Goal: Task Accomplishment & Management: Use online tool/utility

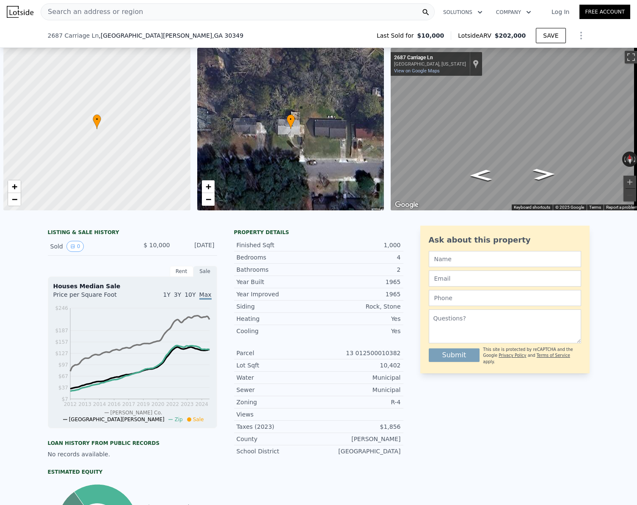
scroll to position [466, 0]
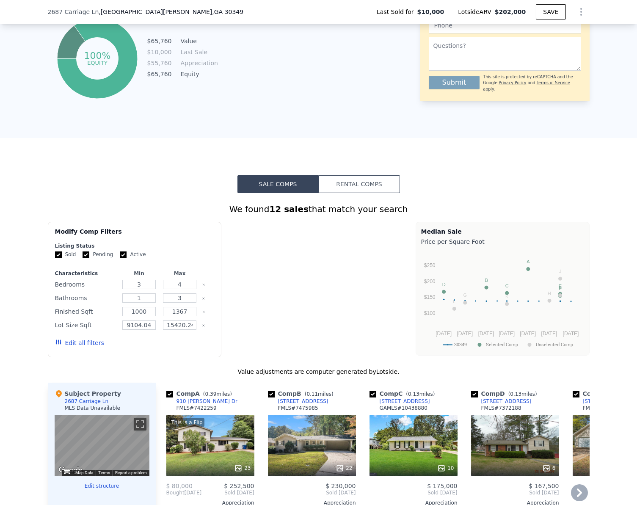
checkbox input "true"
type input "$ 202,000"
type input "$ 0"
type input "$ 178,112"
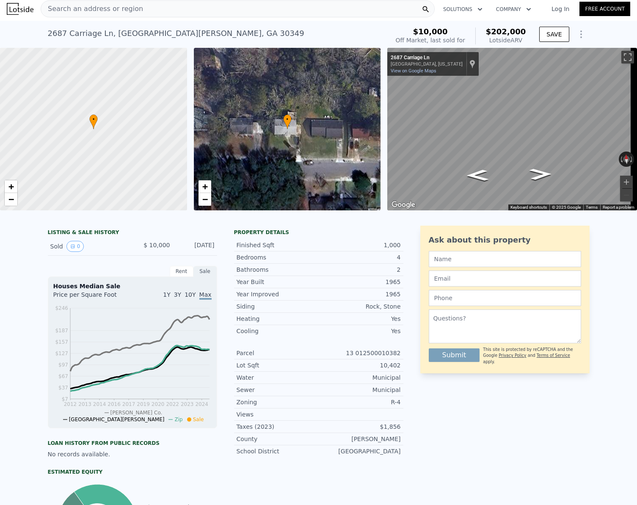
scroll to position [0, 0]
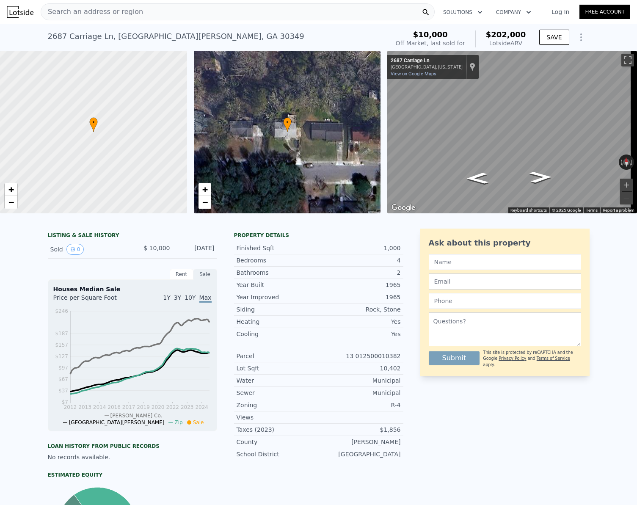
click at [113, 12] on span "Search an address or region" at bounding box center [92, 12] width 102 height 10
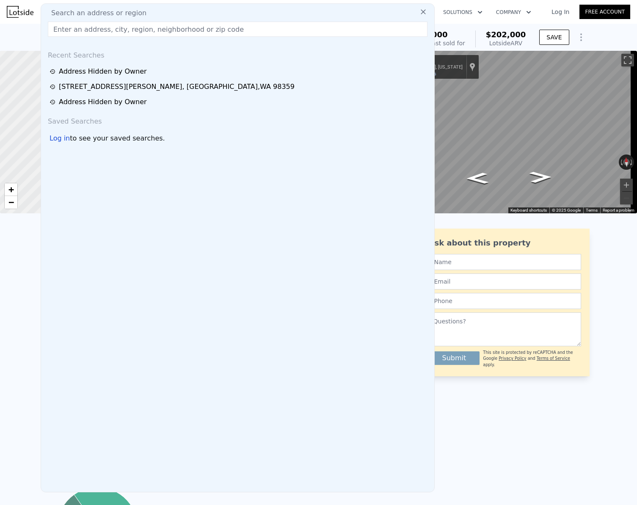
click at [479, 483] on div "Ask about this property Submit This site is protected by reCAPTCHA and the Goog…" at bounding box center [504, 399] width 169 height 341
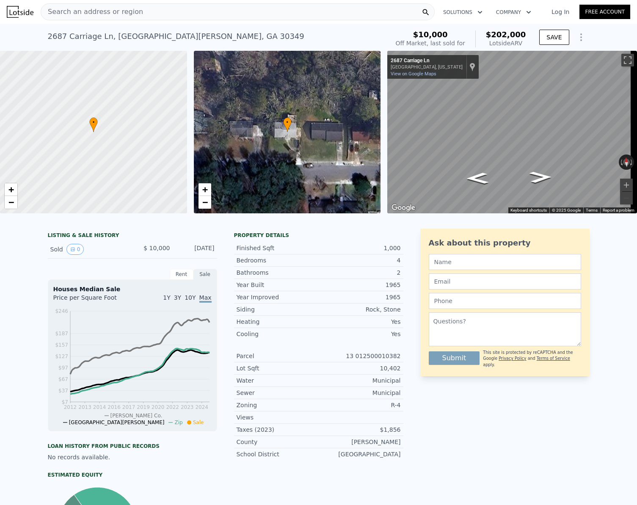
click at [155, 11] on div "Search an address or region" at bounding box center [238, 11] width 394 height 17
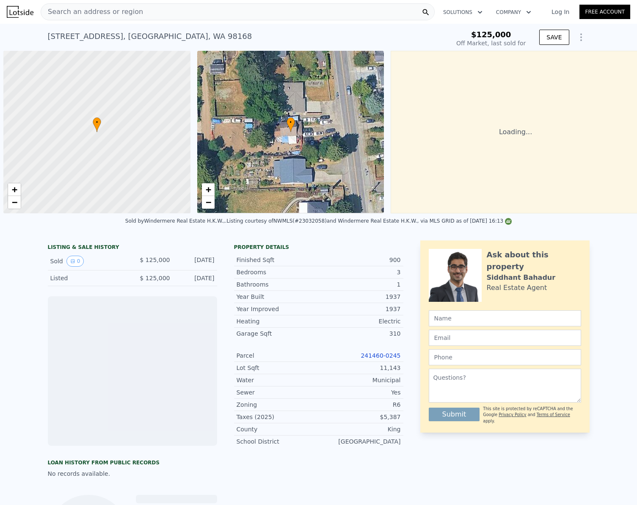
scroll to position [0, 3]
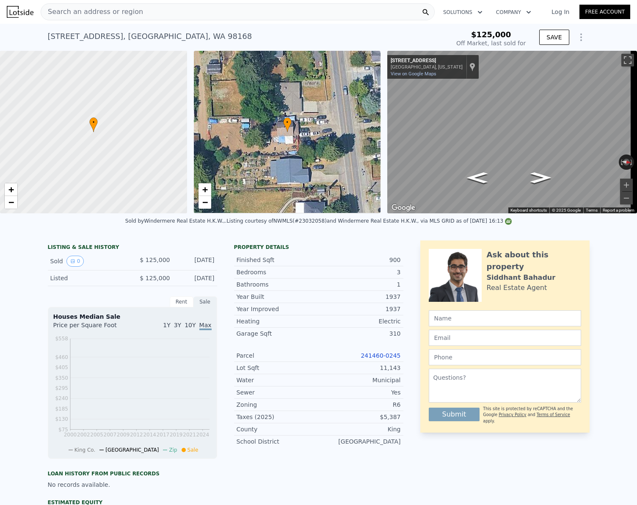
click at [193, 9] on div "Search an address or region" at bounding box center [238, 11] width 394 height 17
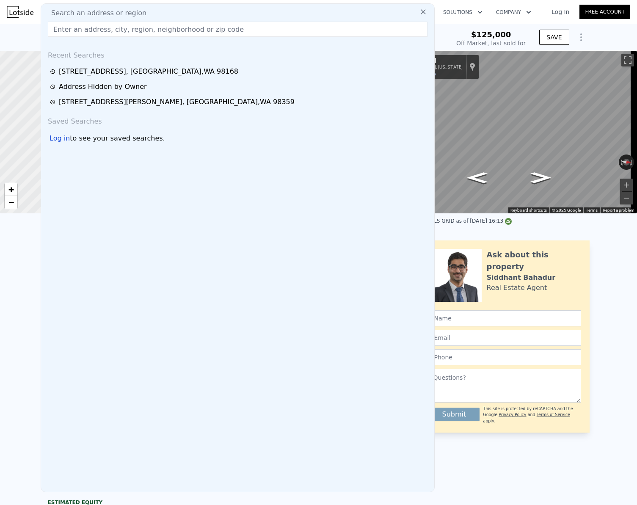
type input "$ 522,000"
type input "$ 348,119"
paste input "7012 S Junett StTacoma, WA 9840"
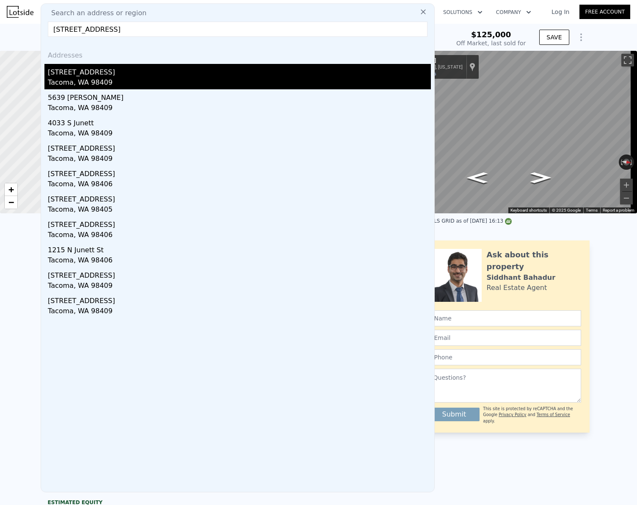
type input "7012 S Junett StTacoma, WA 9840"
click at [100, 77] on div "Tacoma, WA 98409" at bounding box center [239, 83] width 383 height 12
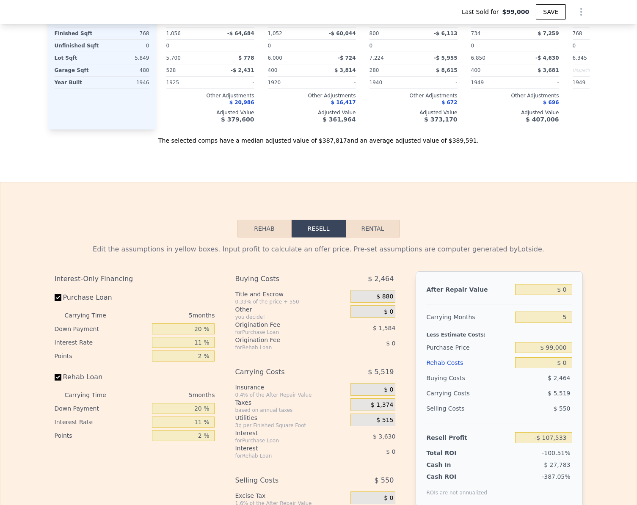
scroll to position [1309, 0]
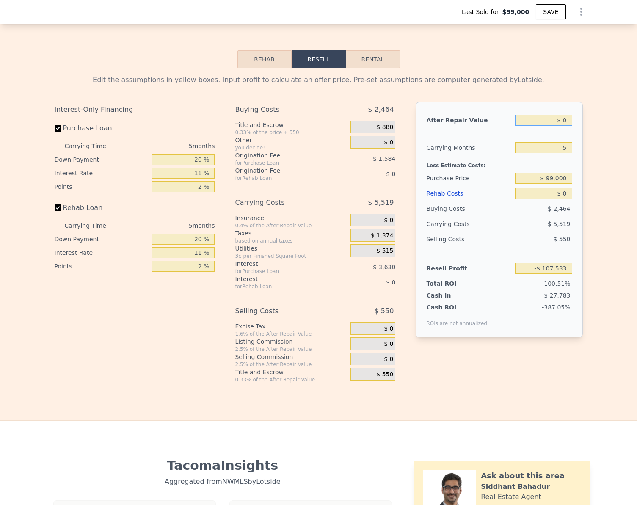
click at [566, 126] on input "$ 0" at bounding box center [543, 120] width 57 height 11
type input "$ 4"
type input "-$ 107,529"
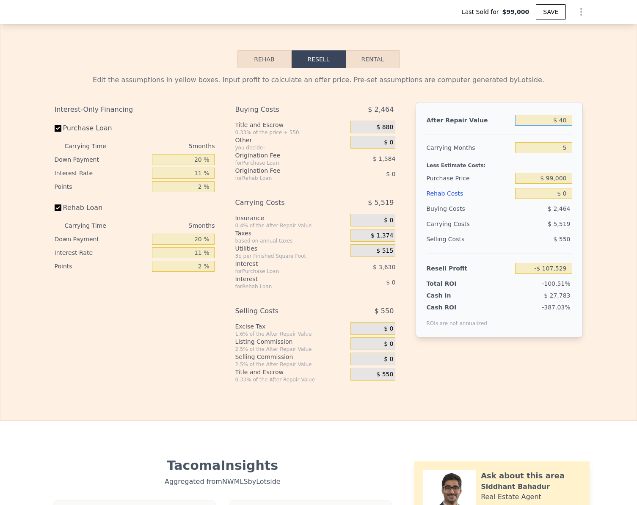
type input "$ 400"
type input "-$ 107,161"
type input "$ 4,000"
type input "-$ 103,817"
type input "$ 40,000"
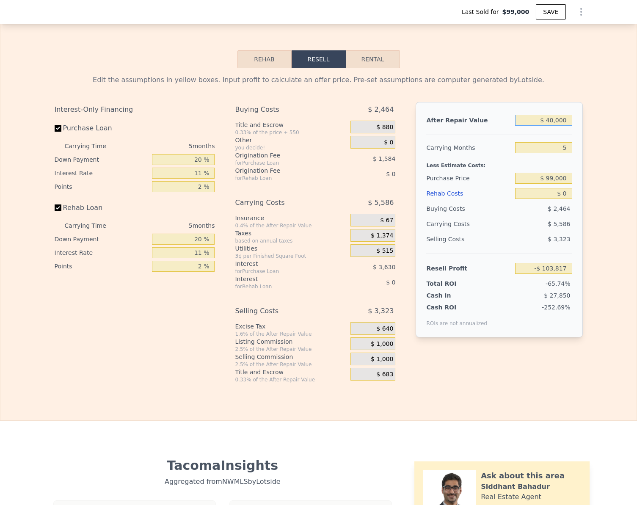
type input "-$ 70,373"
type input "$ 400,000"
type input "$ 264,068"
type input "$ 400,000"
click at [55, 215] on label "Rehab Loan" at bounding box center [102, 207] width 94 height 15
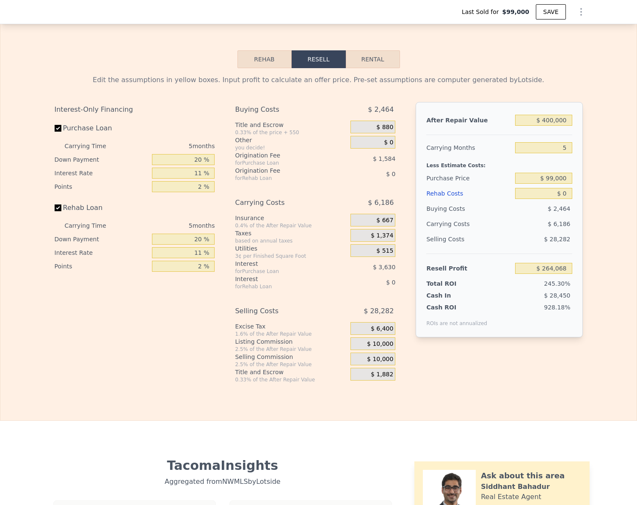
click at [55, 211] on input "Rehab Loan" at bounding box center [58, 207] width 7 height 7
checkbox input "false"
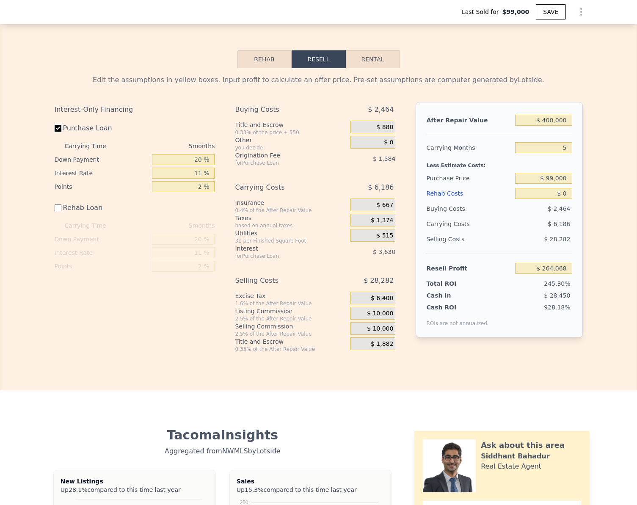
click at [55, 132] on input "Purchase Loan" at bounding box center [58, 128] width 7 height 7
checkbox input "false"
type input "$ 269,282"
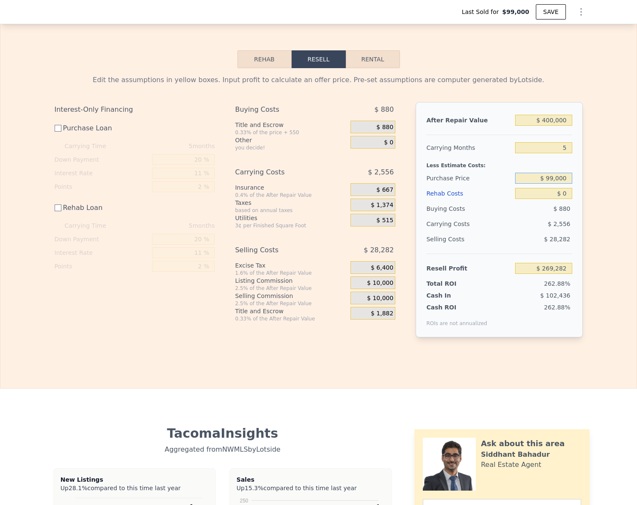
click at [563, 184] on input "$ 99,000" at bounding box center [543, 178] width 57 height 11
click at [562, 199] on input "$ 0" at bounding box center [543, 193] width 57 height 11
type input "$ 7"
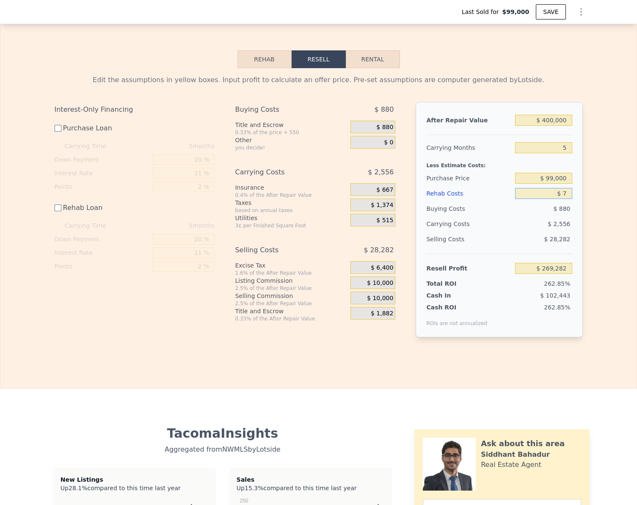
type input "$ 269,275"
type input "$ 75"
type input "$ 269,207"
type input "$ 75,000"
type input "$ 194,282"
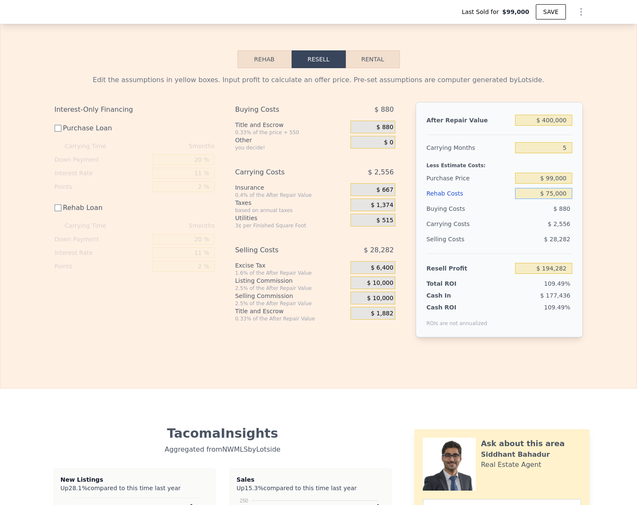
type input "$ 75,000"
click at [563, 274] on input "$ 194,282" at bounding box center [543, 268] width 57 height 11
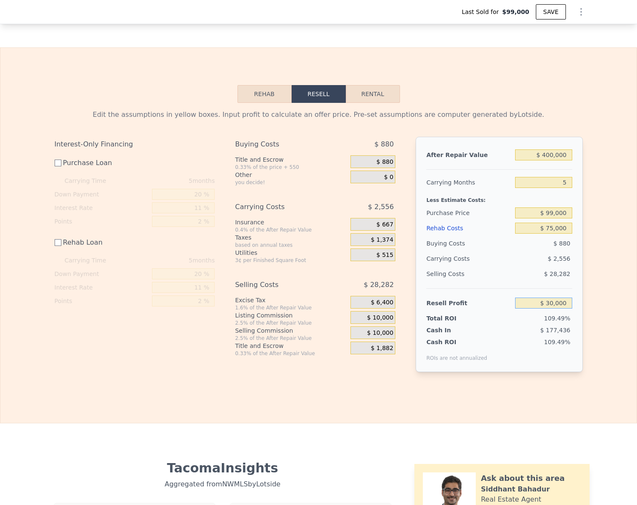
scroll to position [1267, 0]
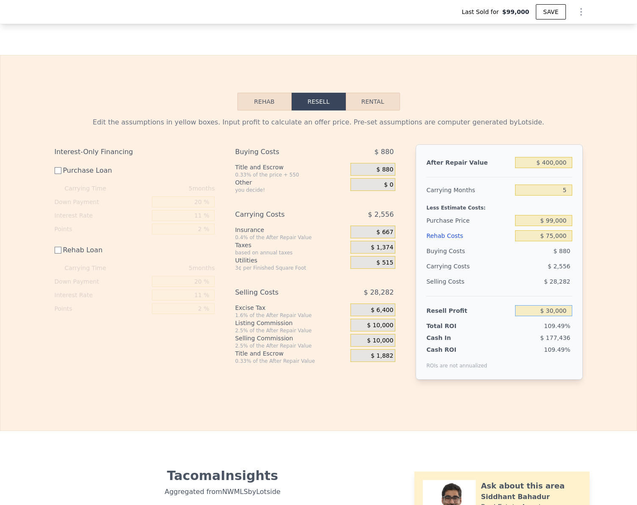
type input "$ 30,000"
click at [577, 380] on div "After Repair Value $ 400,000 Carrying Months 5 Less Estimate Costs: Purchase Pr…" at bounding box center [499, 261] width 167 height 235
type input "$ 262,737"
